Goal: Information Seeking & Learning: Understand process/instructions

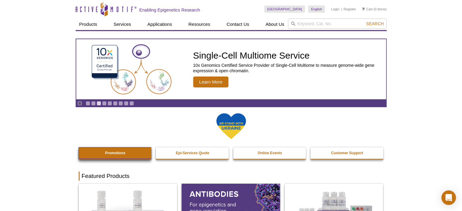
click at [112, 154] on strong "Promotions" at bounding box center [115, 153] width 20 height 4
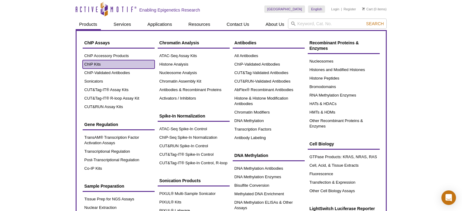
click at [97, 64] on link "ChIP Kits" at bounding box center [119, 64] width 72 height 8
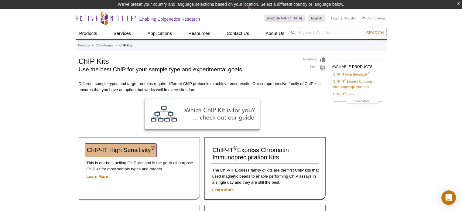
click at [129, 153] on link "ChIP-IT High Sensitivity ®" at bounding box center [120, 150] width 71 height 13
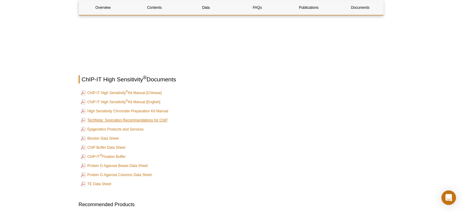
scroll to position [2237, 0]
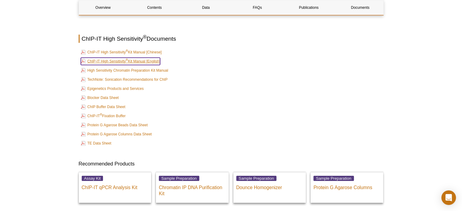
click at [152, 58] on link "ChIP-IT High Sensitivity ® Kit Manual [English]" at bounding box center [121, 61] width 80 height 7
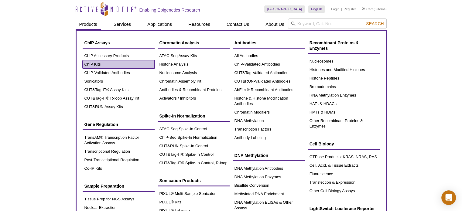
click at [97, 63] on link "ChIP Kits" at bounding box center [119, 64] width 72 height 8
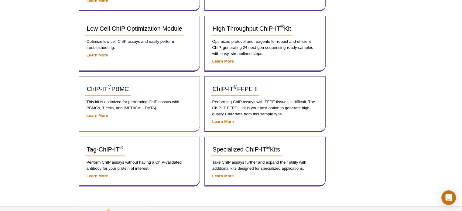
scroll to position [273, 0]
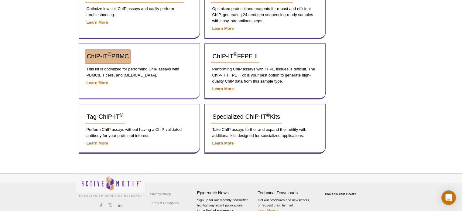
click at [97, 57] on span "ChIP-IT ® PBMC" at bounding box center [108, 56] width 42 height 7
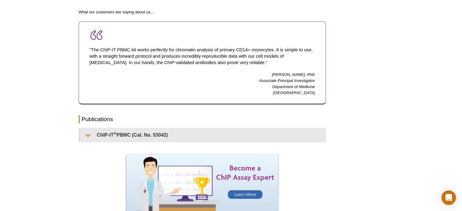
scroll to position [447, 0]
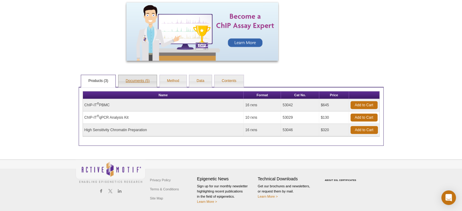
click at [139, 80] on link "Documents (5)" at bounding box center [137, 81] width 39 height 12
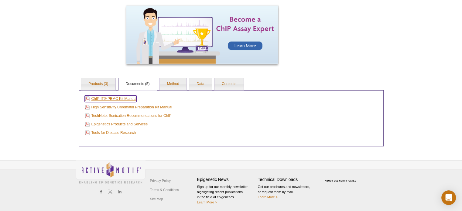
click at [129, 97] on link "ChIP-IT® PBMC Kit Manual" at bounding box center [111, 98] width 52 height 7
click at [95, 83] on link "Products (3)" at bounding box center [98, 84] width 34 height 12
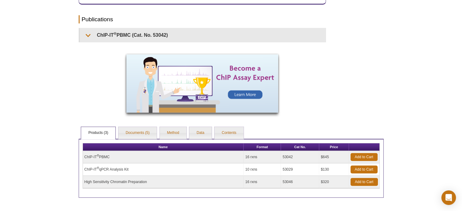
scroll to position [447, 0]
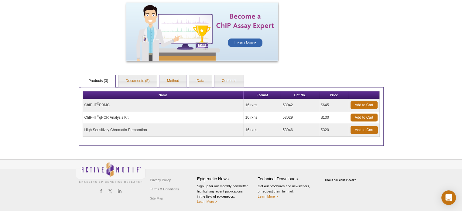
drag, startPoint x: 295, startPoint y: 103, endPoint x: 281, endPoint y: 103, distance: 14.0
click at [281, 103] on td "53042" at bounding box center [300, 105] width 38 height 12
copy td "53042"
